Goal: Register for event/course

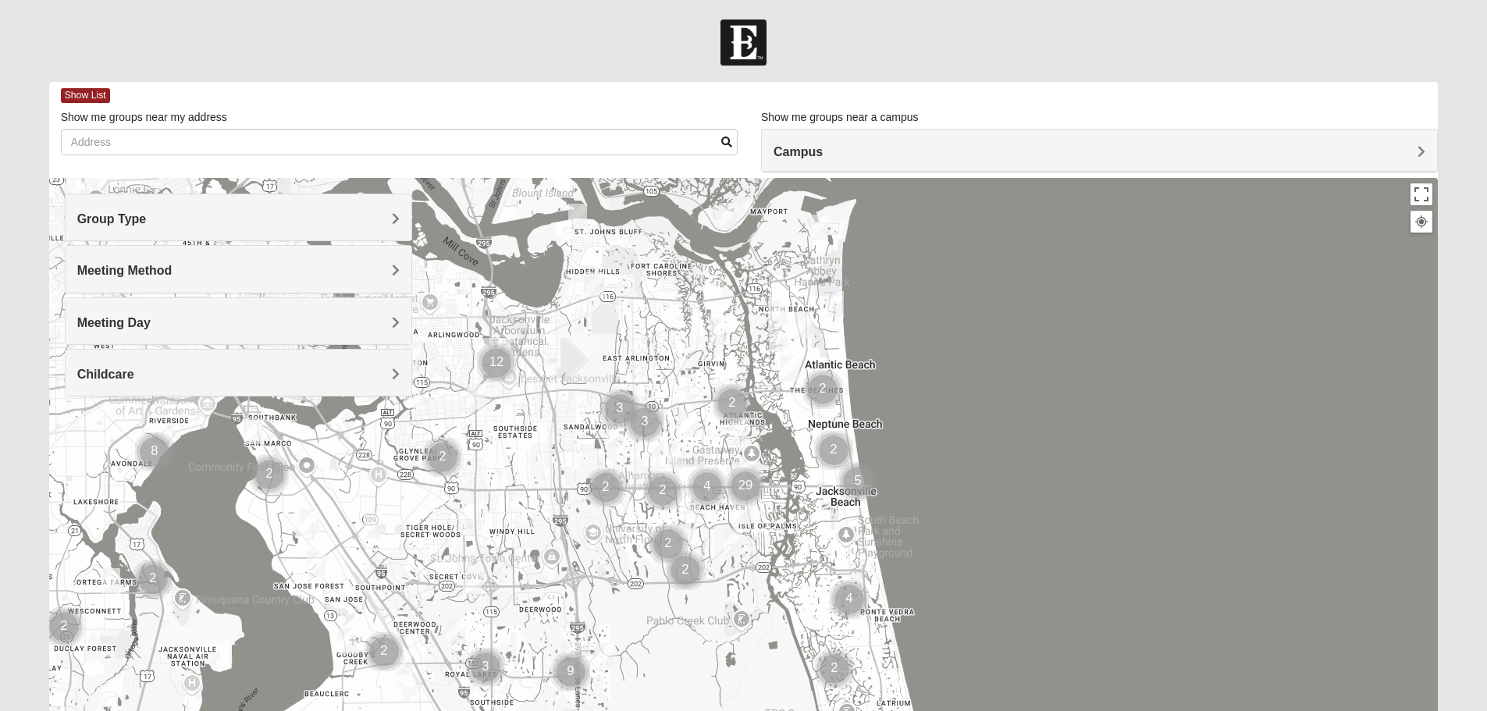
click at [321, 224] on h4 "Group Type" at bounding box center [238, 219] width 322 height 15
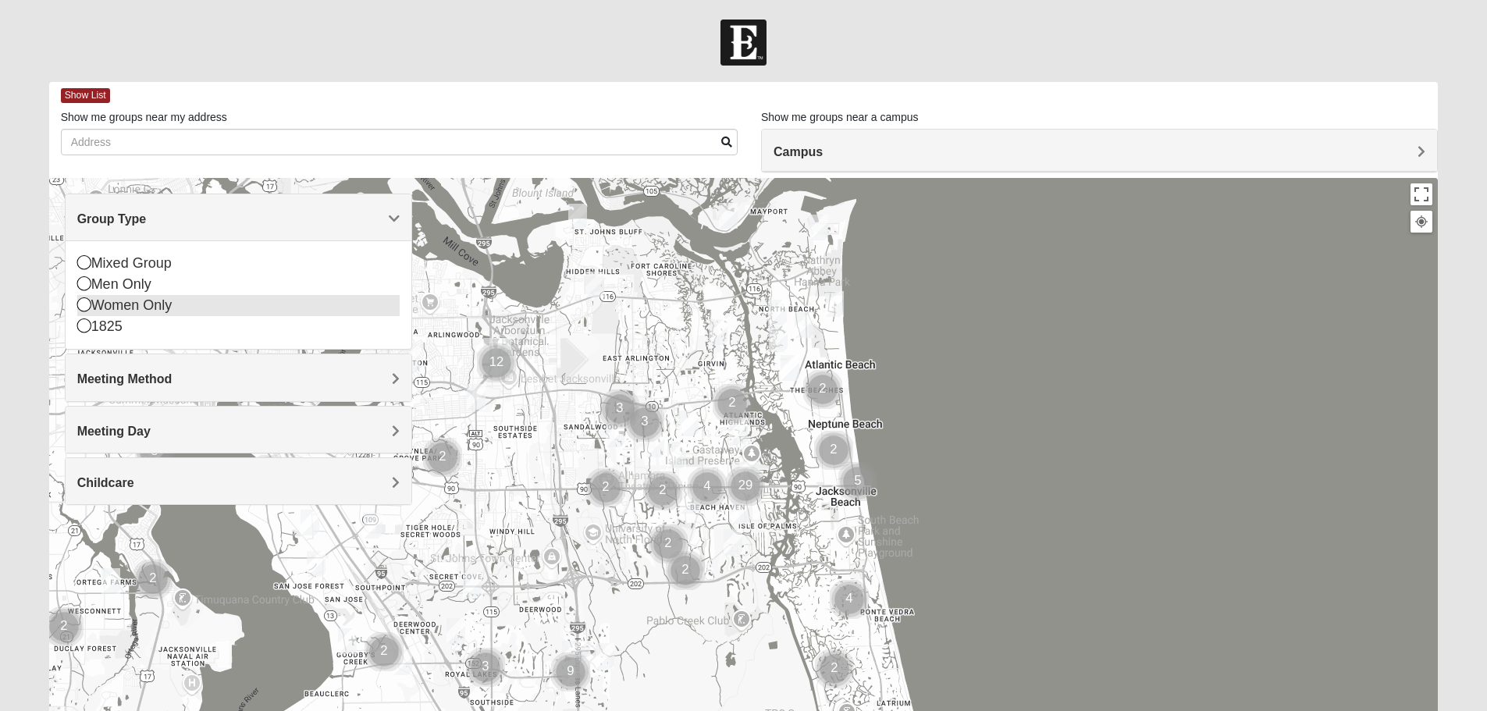
click at [85, 301] on icon at bounding box center [84, 304] width 14 height 14
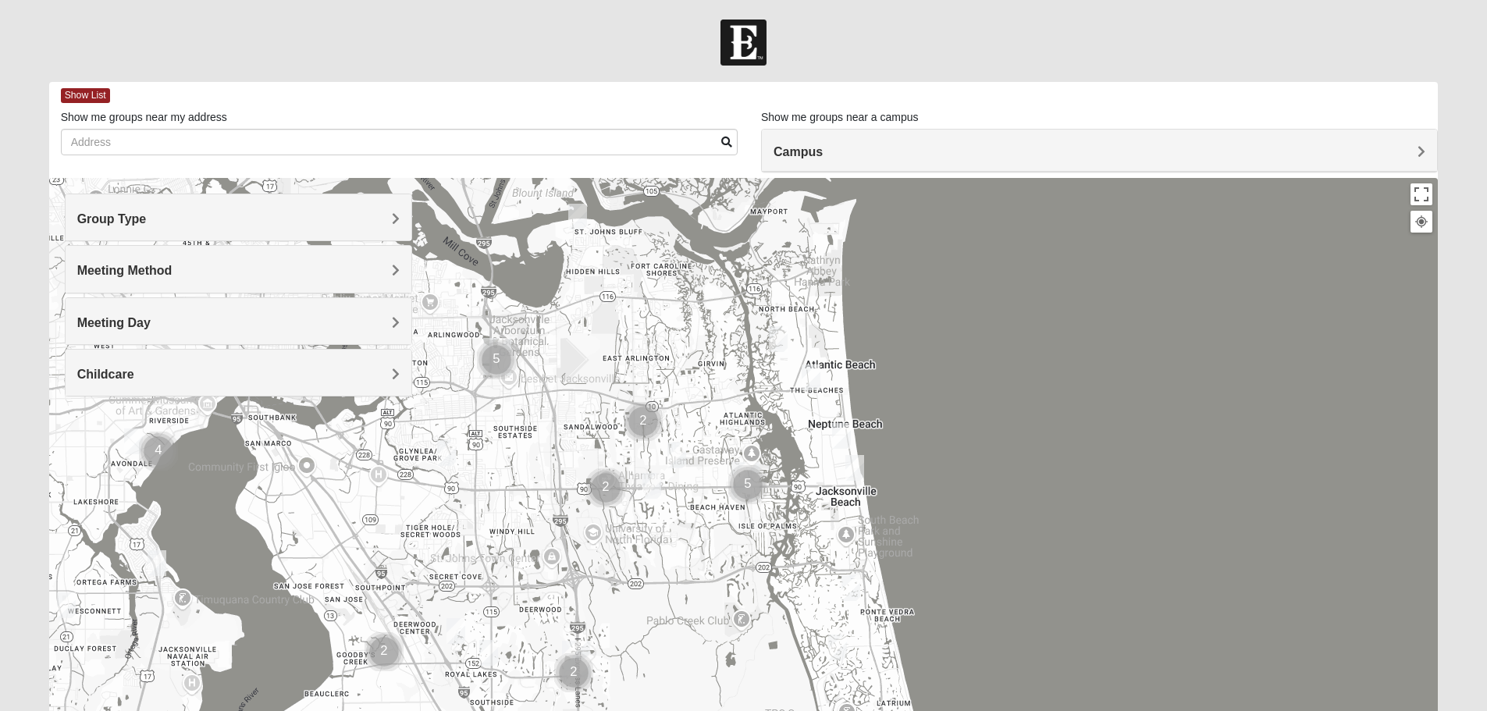
click at [238, 270] on h4 "Meeting Method" at bounding box center [238, 270] width 322 height 15
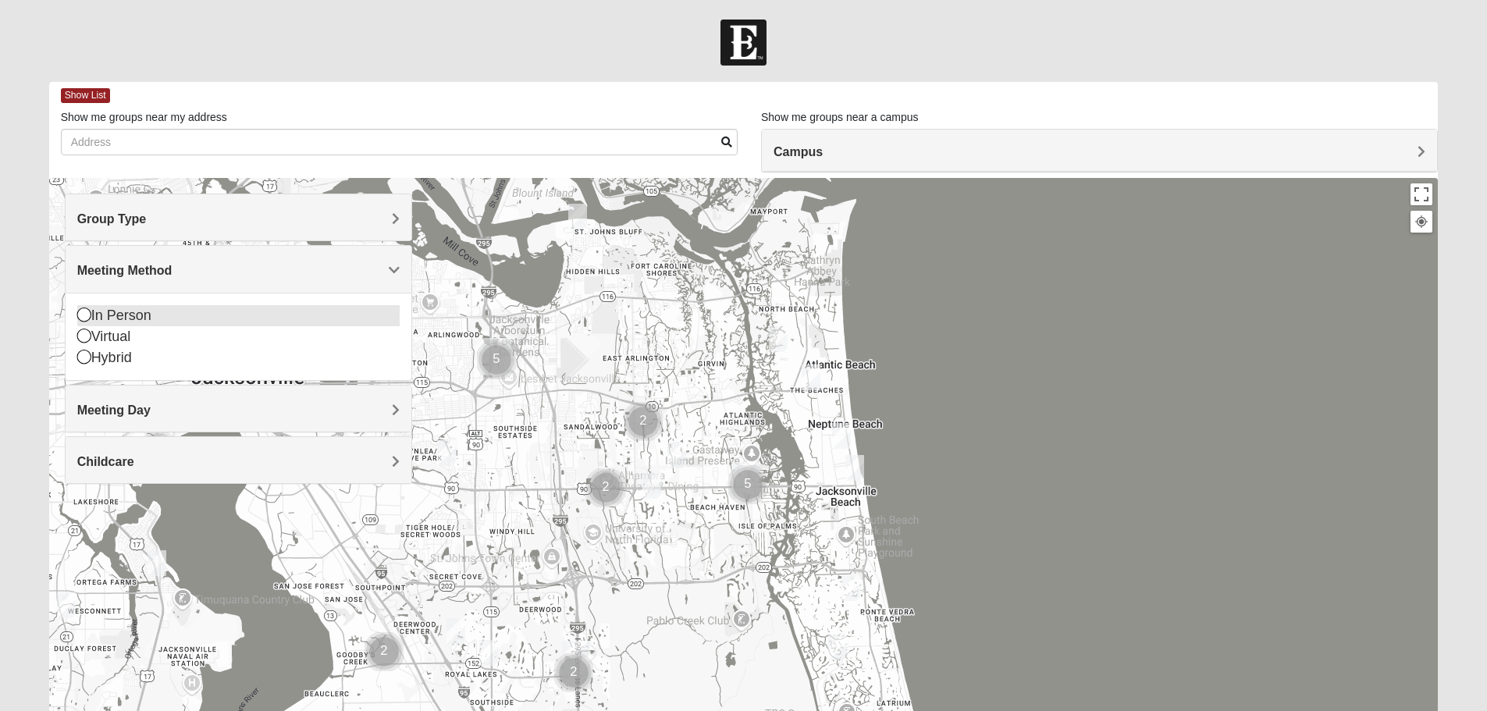
click at [81, 318] on icon at bounding box center [84, 315] width 14 height 14
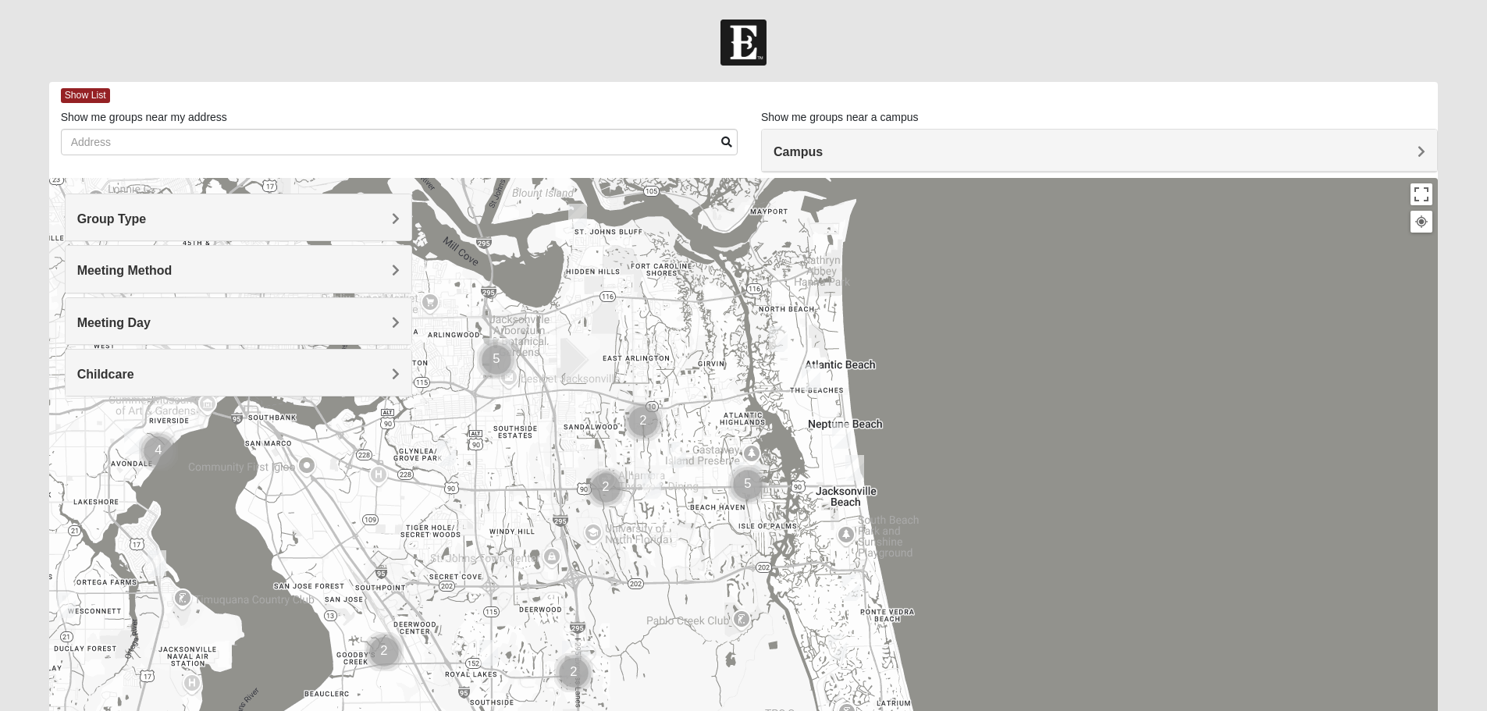
click at [202, 318] on h4 "Meeting Day" at bounding box center [238, 322] width 322 height 15
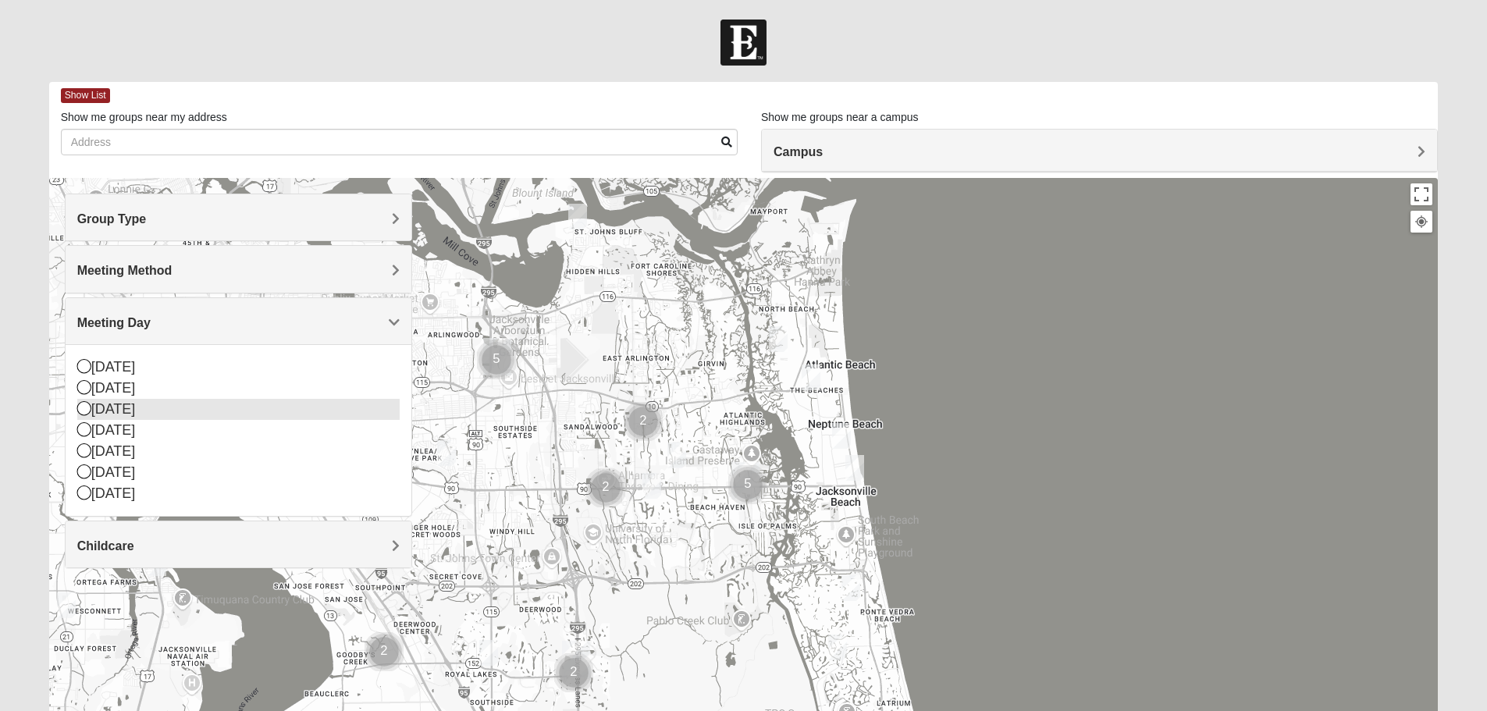
click at [82, 411] on icon at bounding box center [84, 408] width 14 height 14
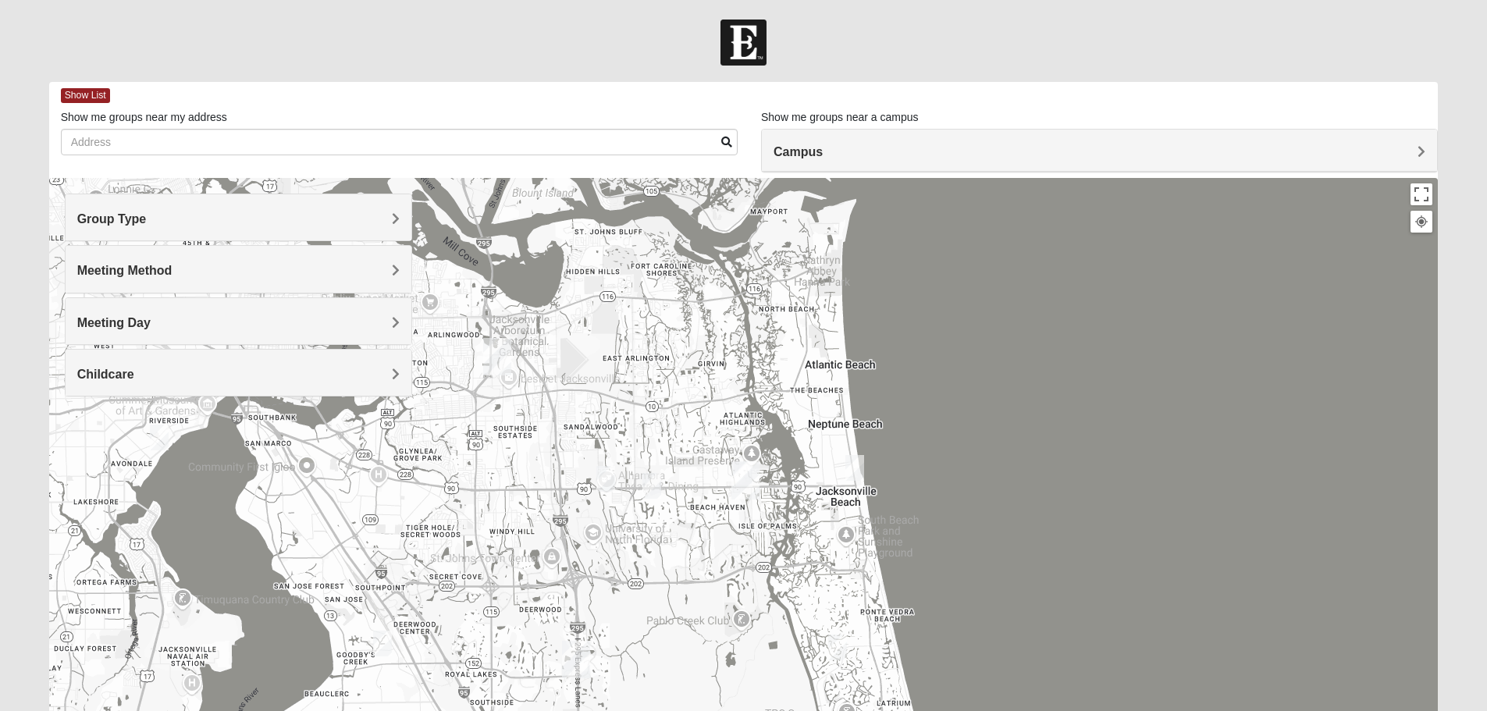
click at [244, 323] on h4 "Meeting Day" at bounding box center [238, 322] width 322 height 15
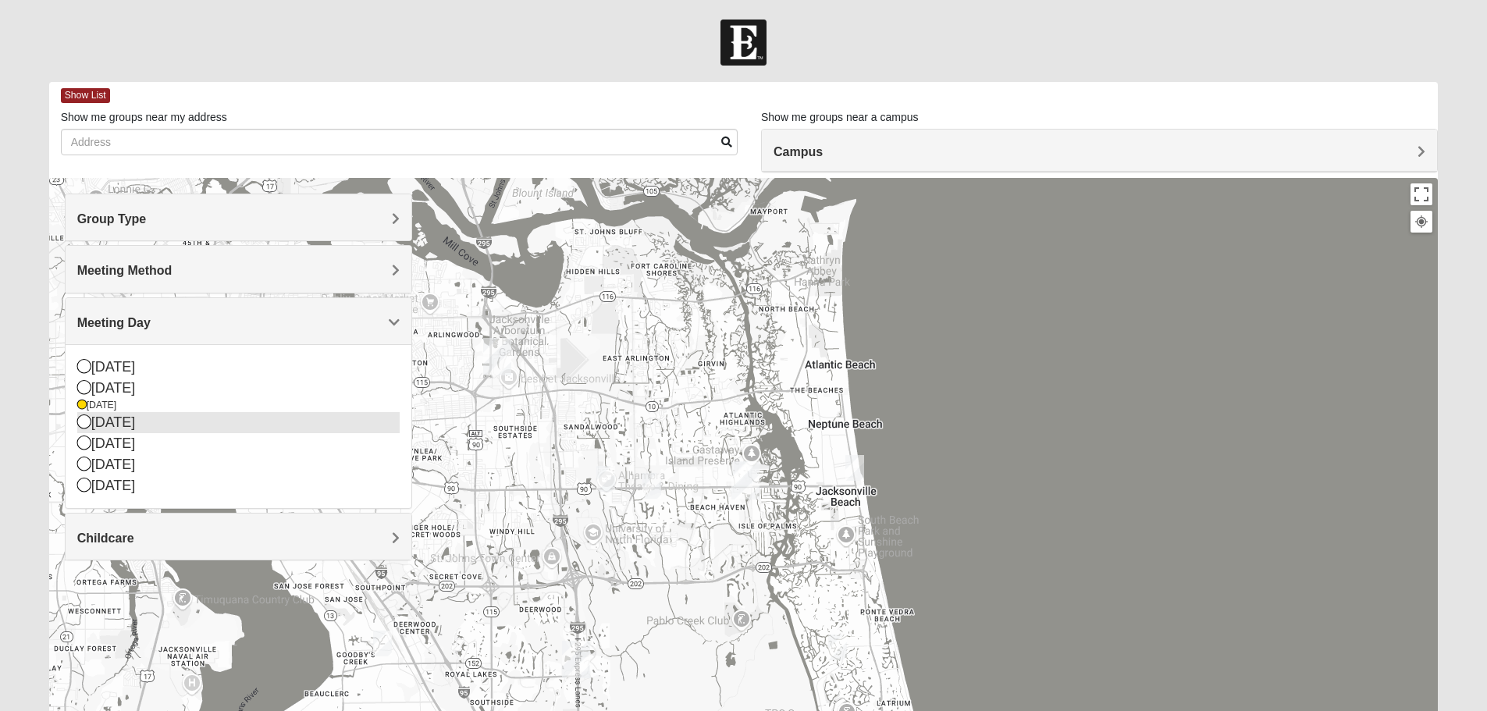
click at [84, 418] on icon at bounding box center [84, 422] width 14 height 14
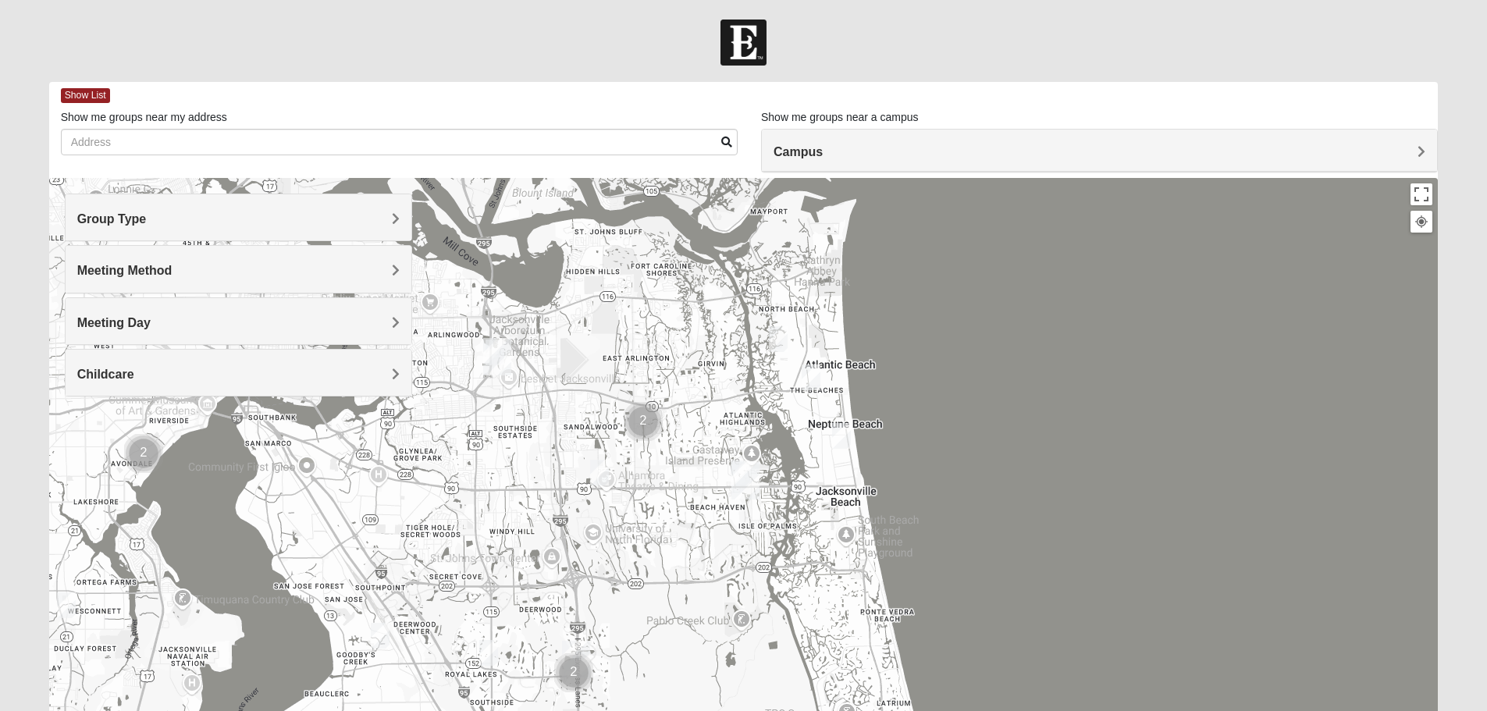
click at [265, 372] on h4 "Childcare" at bounding box center [238, 374] width 322 height 15
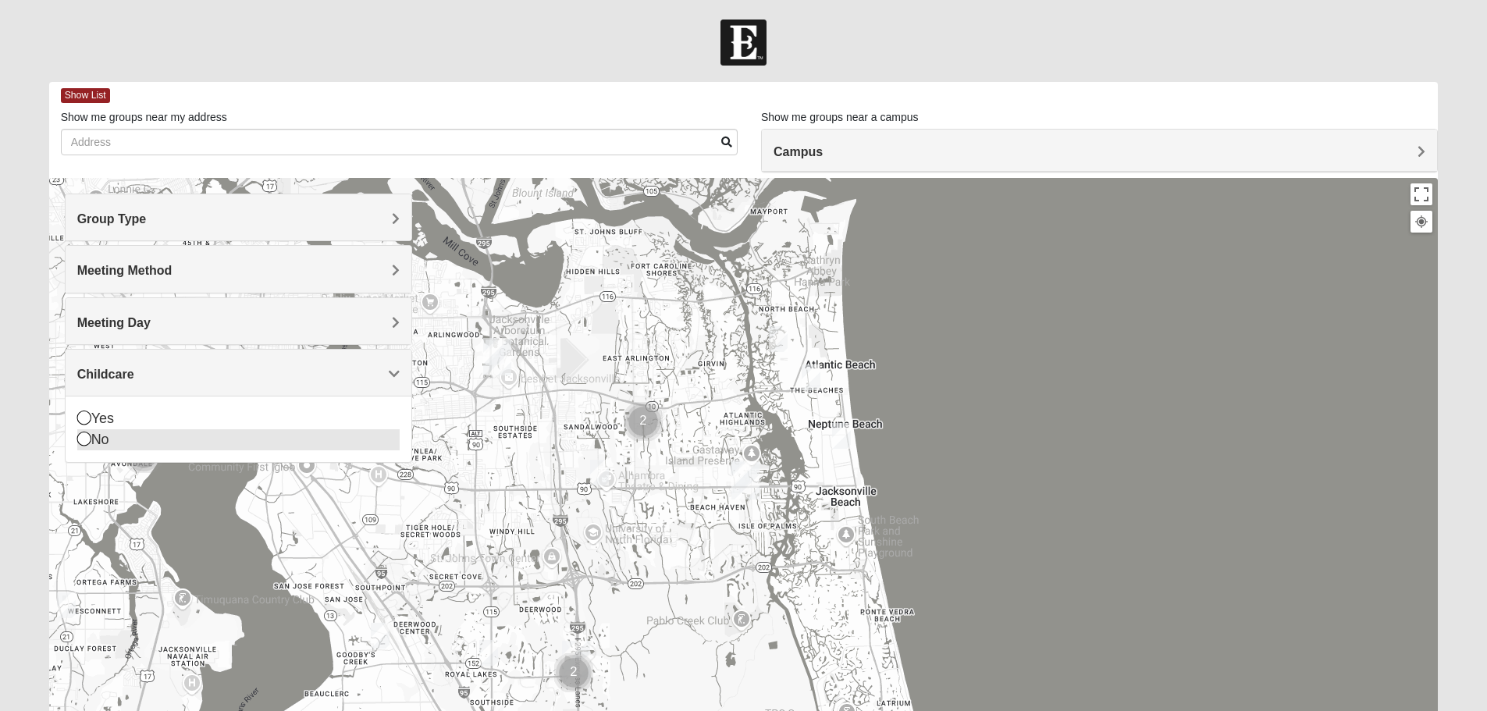
click at [86, 438] on icon at bounding box center [84, 439] width 14 height 14
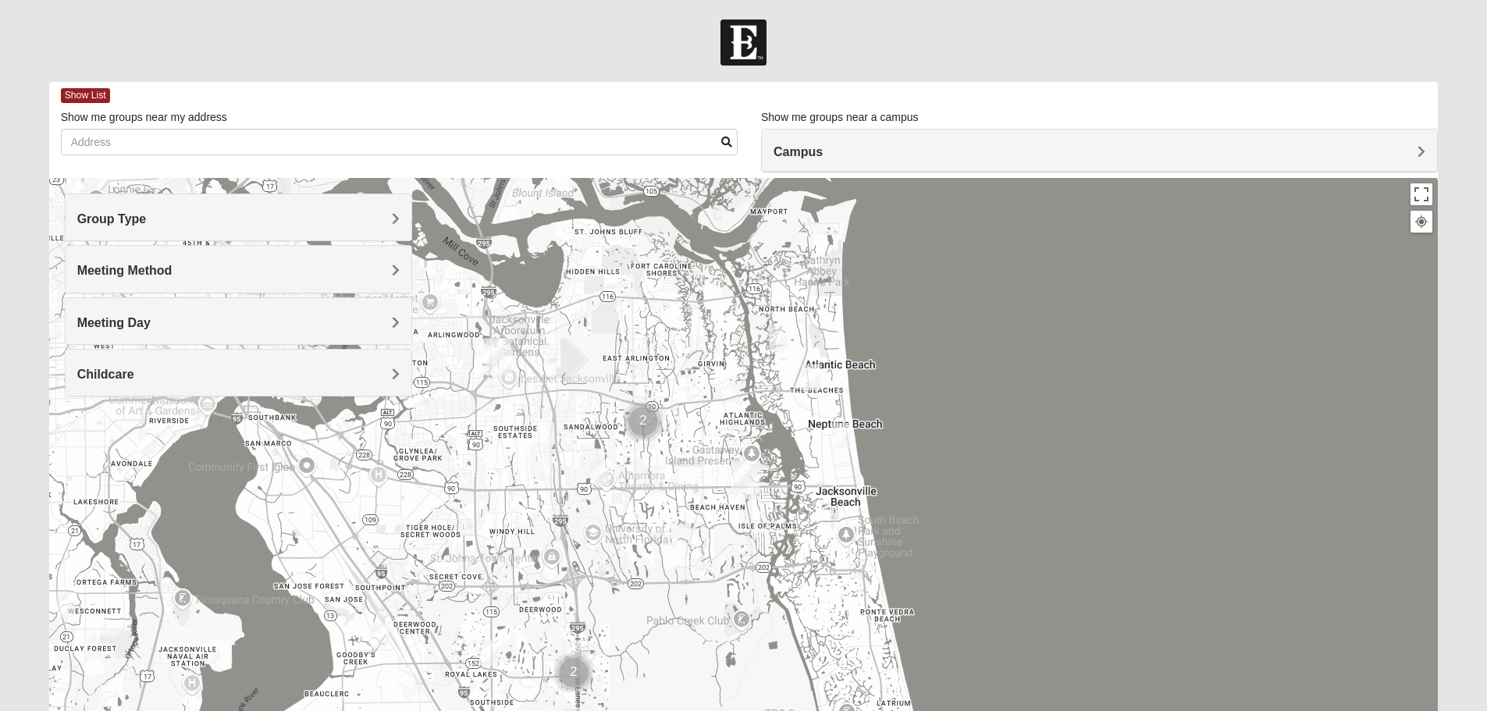
click at [216, 326] on h4 "Meeting Day" at bounding box center [238, 322] width 322 height 15
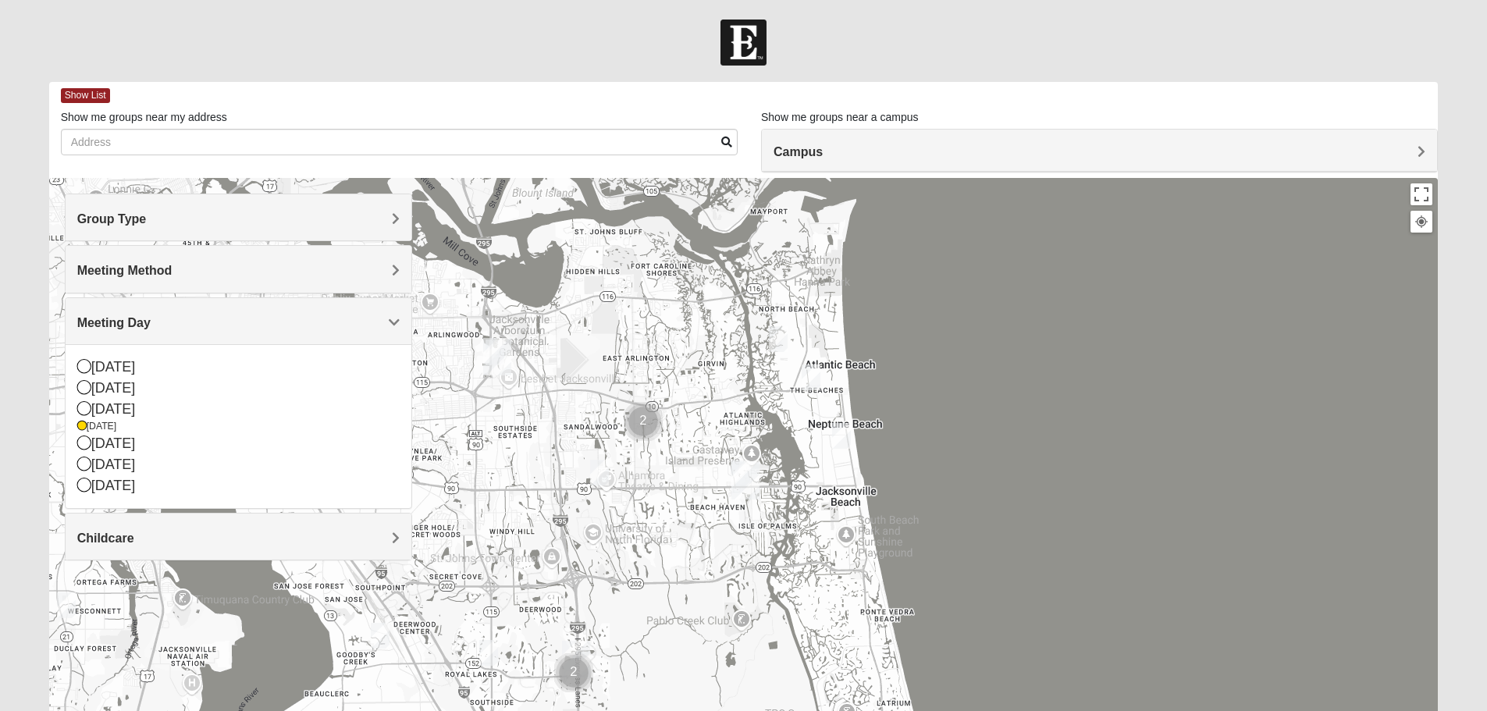
click at [241, 319] on h4 "Meeting Day" at bounding box center [238, 322] width 322 height 15
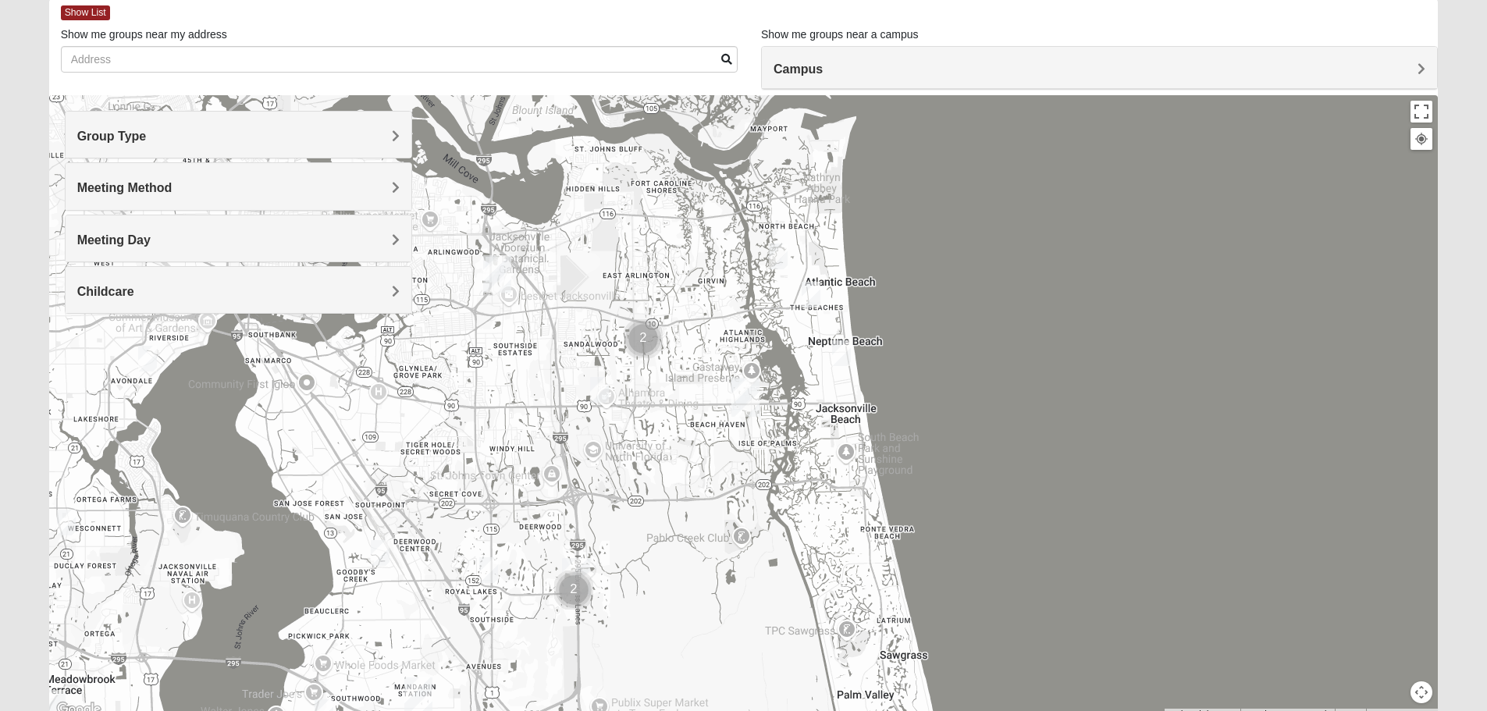
scroll to position [148, 0]
